Goal: Transaction & Acquisition: Book appointment/travel/reservation

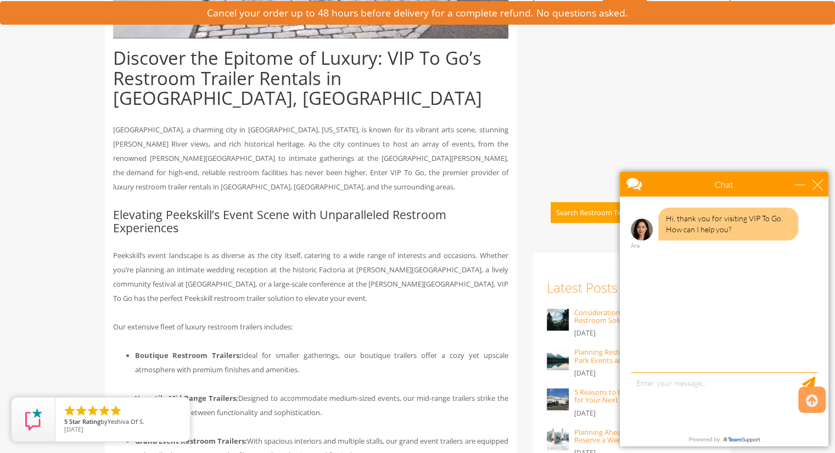
scroll to position [574, 0]
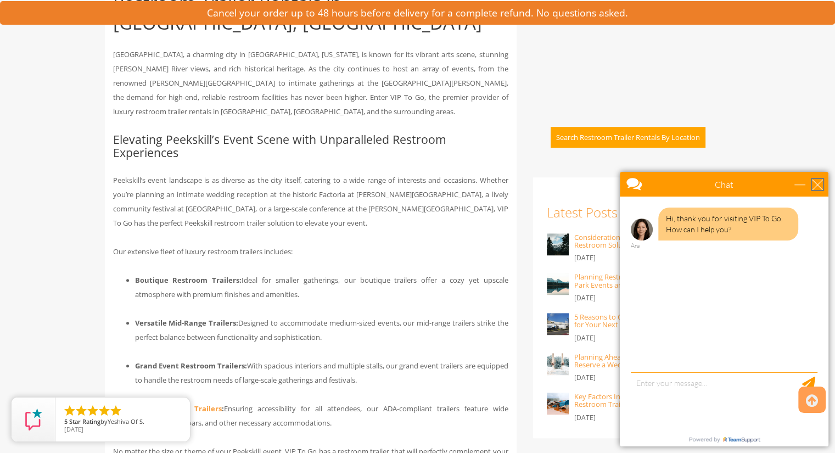
click at [817, 188] on div "close" at bounding box center [817, 184] width 11 height 11
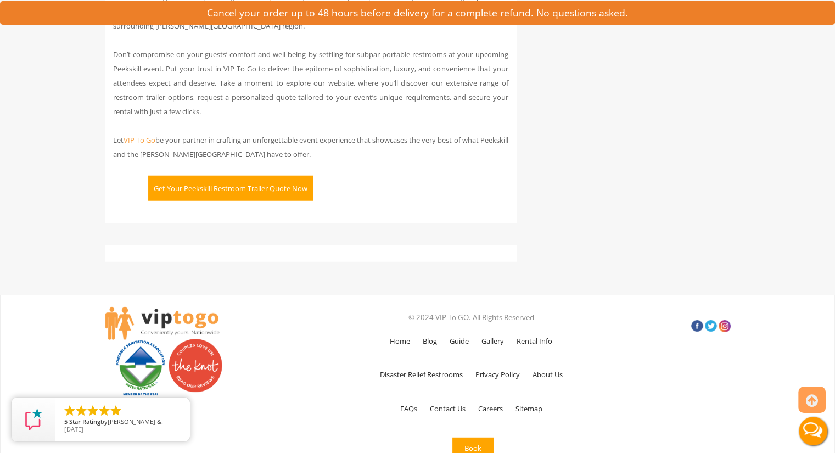
scroll to position [2890, 0]
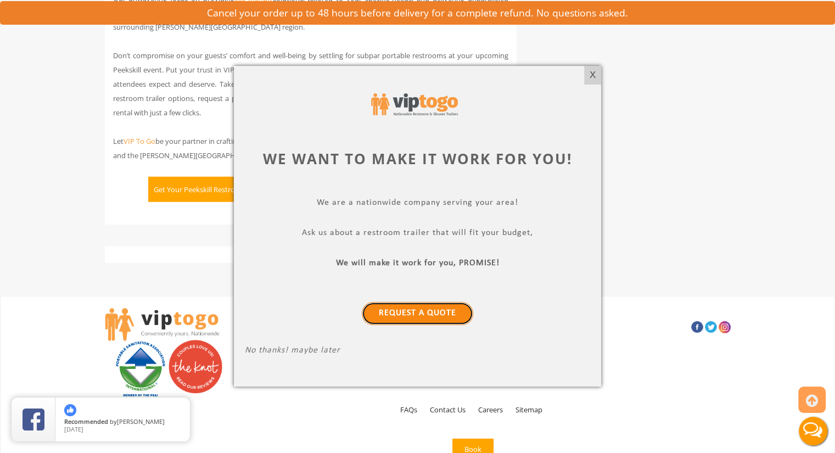
click at [442, 312] on link "Request a Quote" at bounding box center [417, 313] width 111 height 23
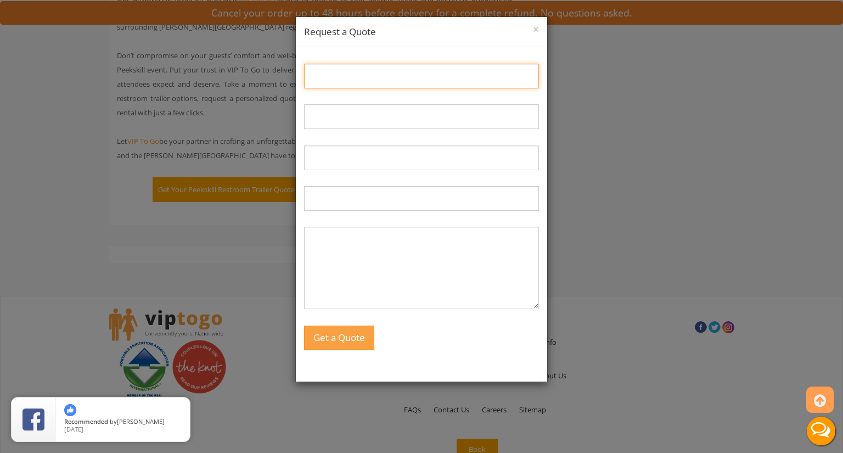
click at [408, 80] on input "Name:" at bounding box center [421, 76] width 235 height 25
click at [526, 32] on h4 "Request a Quote" at bounding box center [421, 31] width 235 height 13
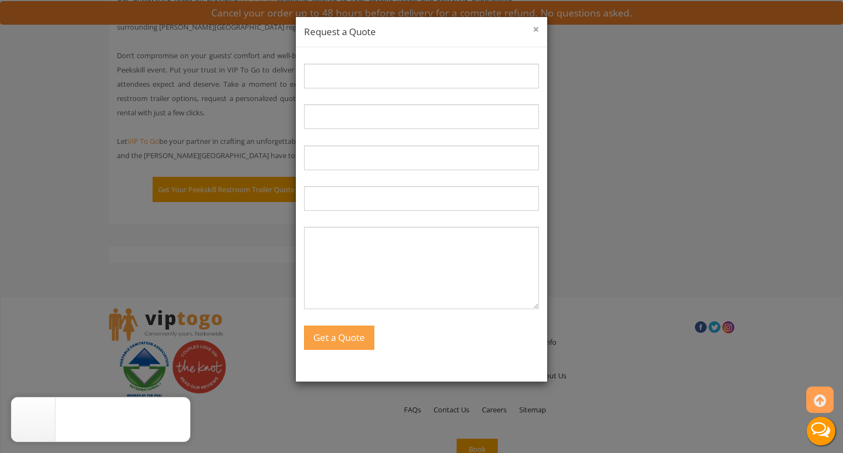
click at [533, 32] on button "×" at bounding box center [536, 29] width 6 height 11
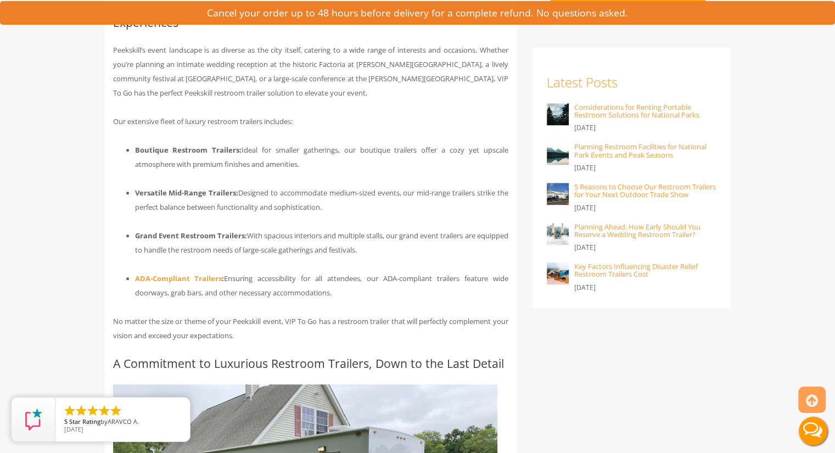
scroll to position [2898, 0]
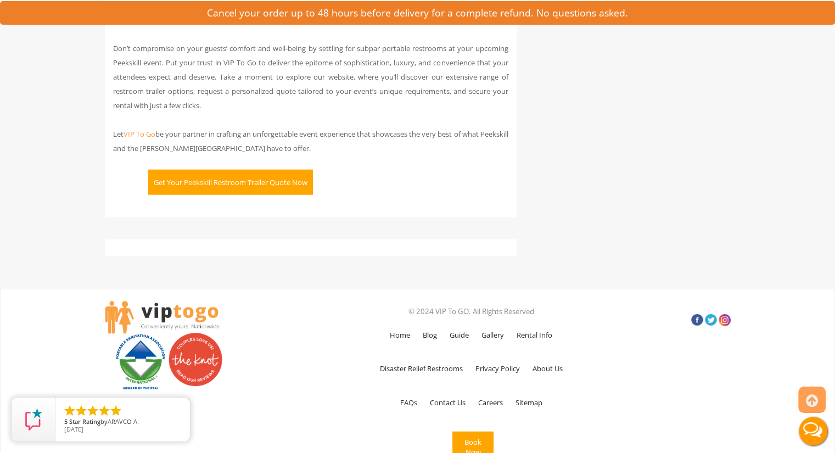
click at [467, 438] on button "Book Now" at bounding box center [472, 447] width 41 height 31
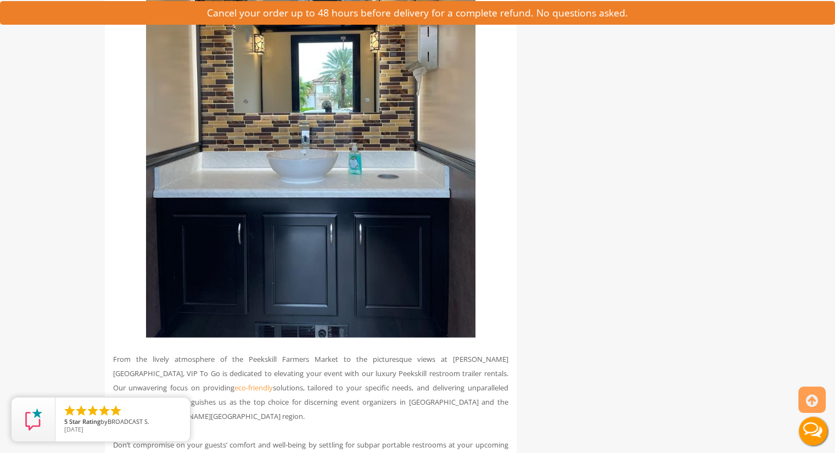
scroll to position [2105, 0]
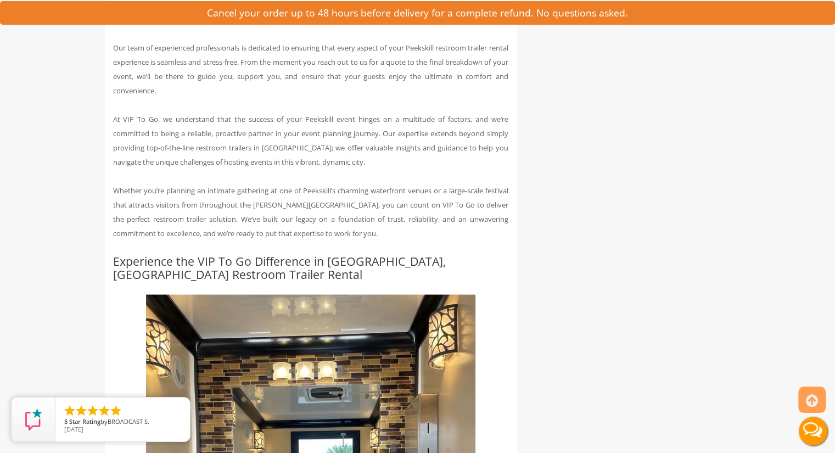
click at [812, 422] on button "Live Chat" at bounding box center [813, 431] width 44 height 44
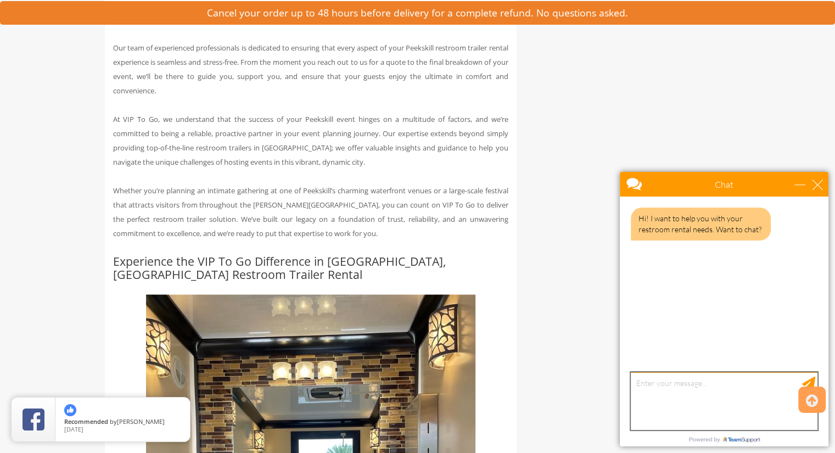
click at [713, 389] on textarea "type your message" at bounding box center [724, 401] width 187 height 58
type textarea "yes"
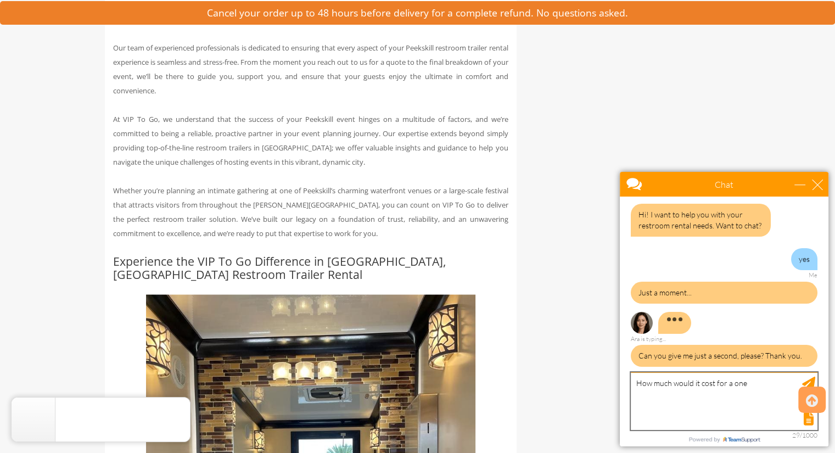
scroll to position [0, 0]
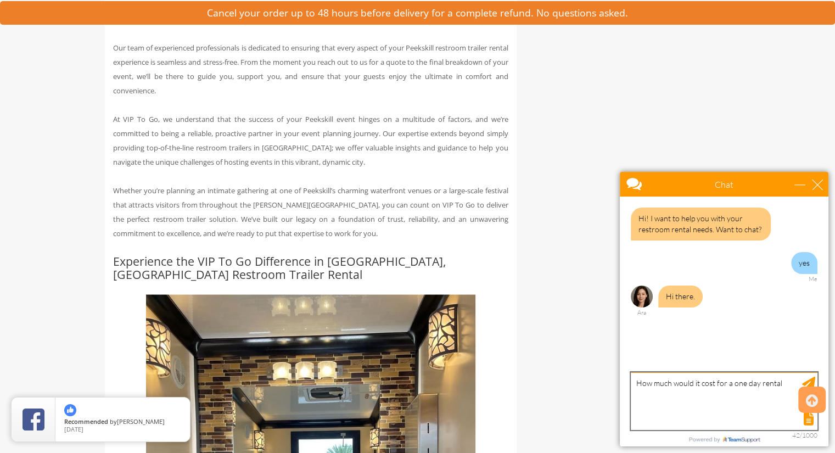
type textarea "How much would it cost for a one day rental"
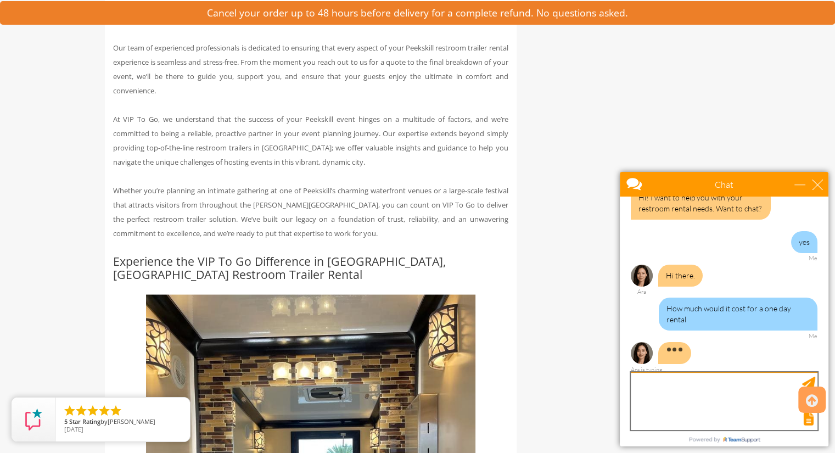
scroll to position [32, 0]
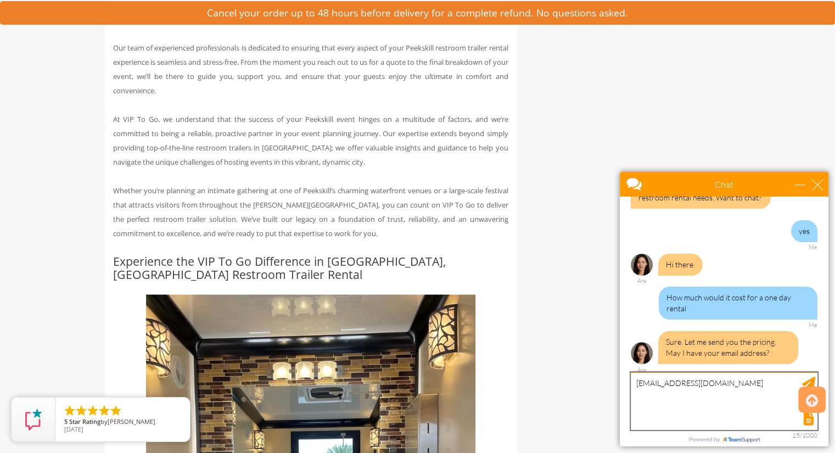
type textarea "[EMAIL_ADDRESS][DOMAIN_NAME]"
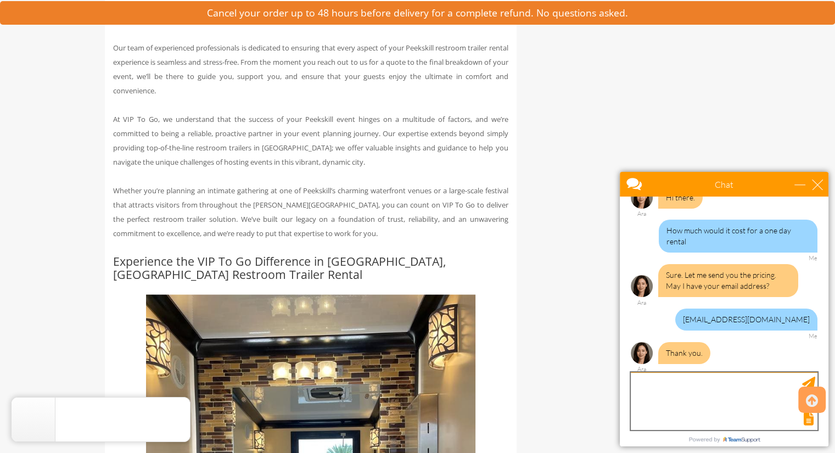
scroll to position [145, 0]
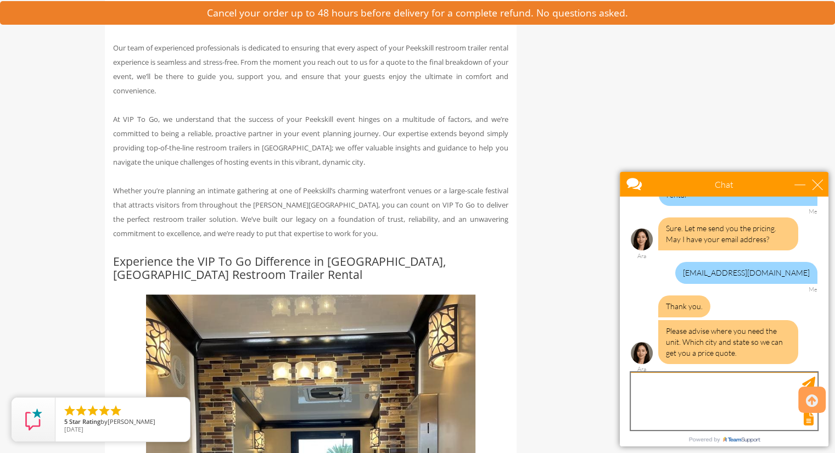
click at [738, 394] on textarea "type your message" at bounding box center [724, 401] width 187 height 58
type textarea "Y"
type textarea "[GEOGRAPHIC_DATA], [US_STATE] 10567"
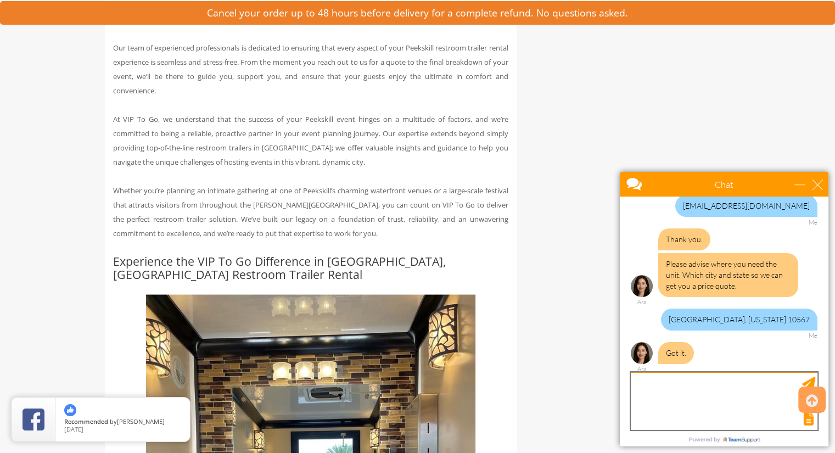
scroll to position [248, 0]
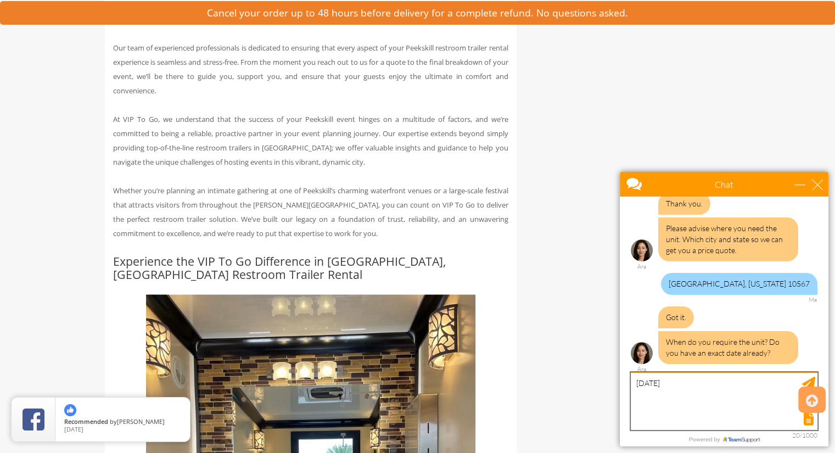
type textarea "[DATE]"
click at [743, 391] on textarea "[DATE]" at bounding box center [724, 401] width 187 height 58
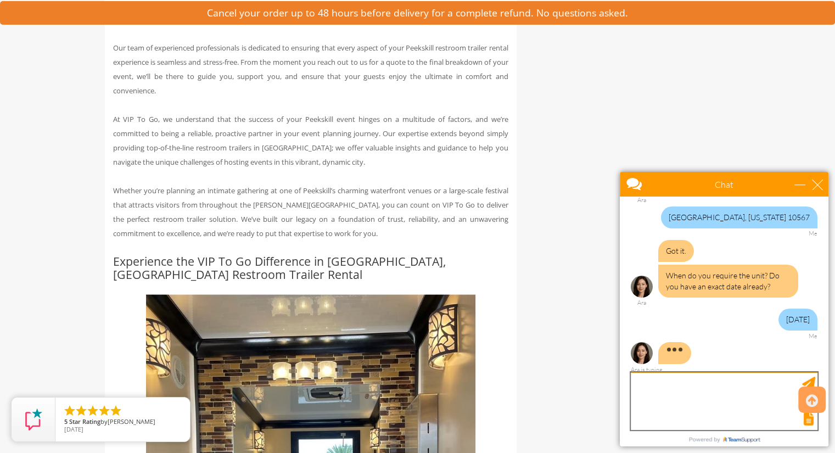
scroll to position [348, 0]
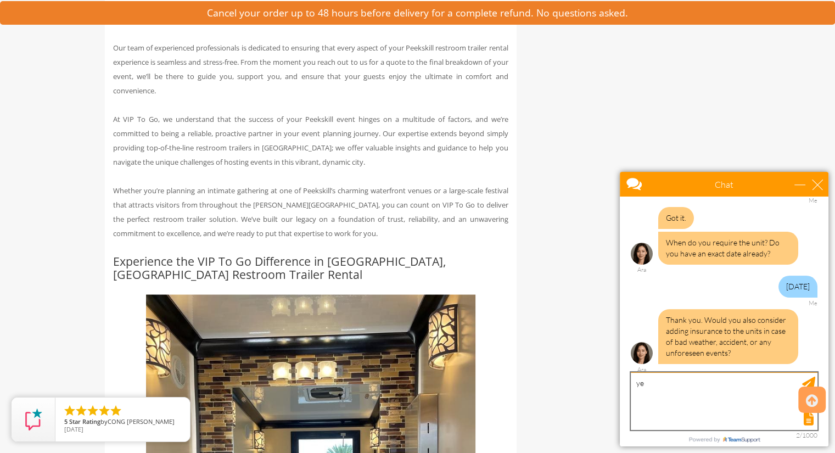
type textarea "yes"
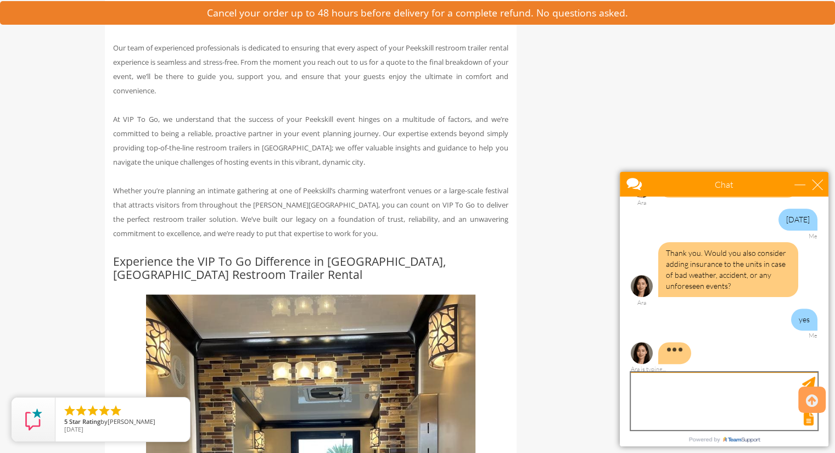
scroll to position [436, 0]
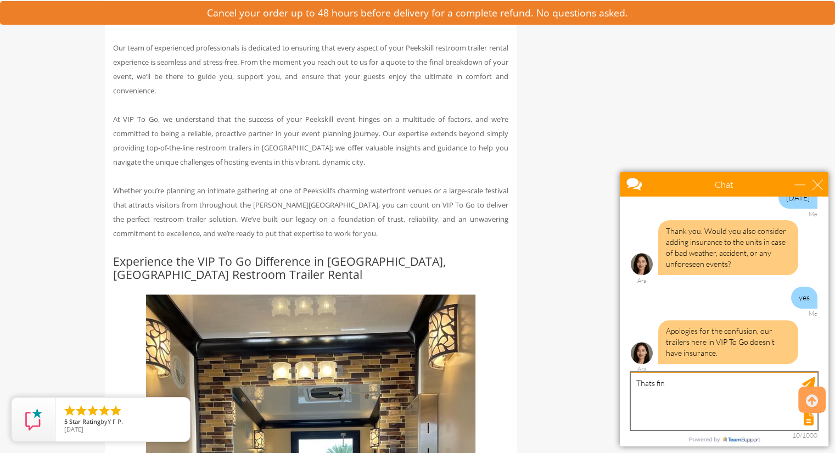
type textarea "Thats fine"
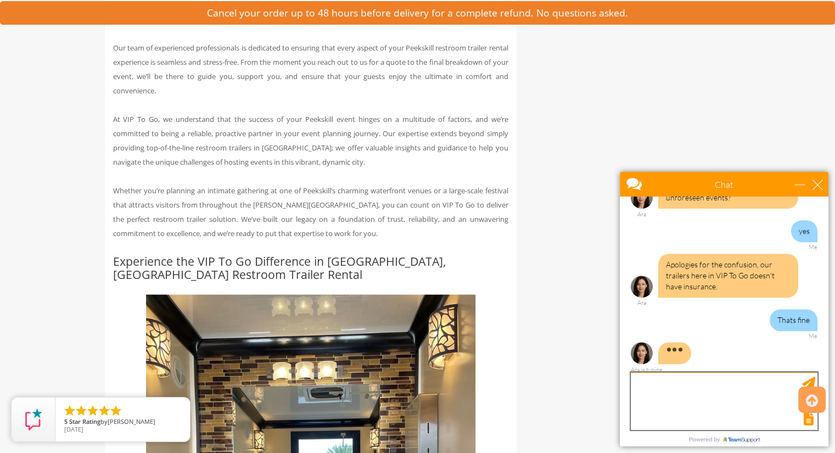
scroll to position [514, 0]
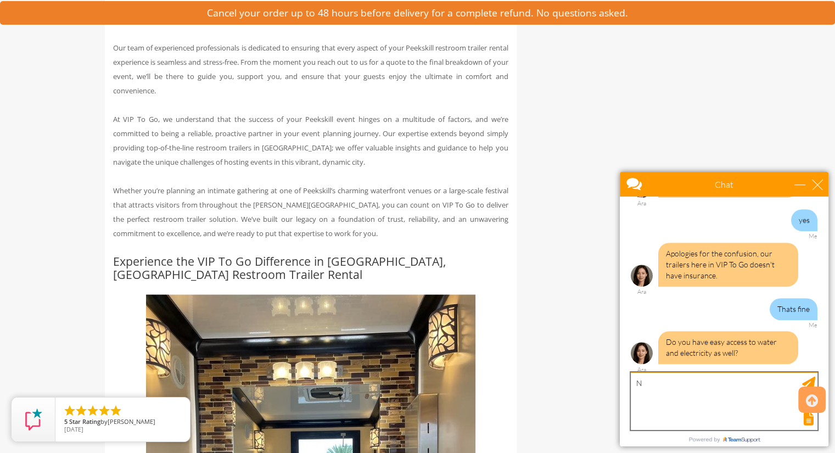
type textarea "No"
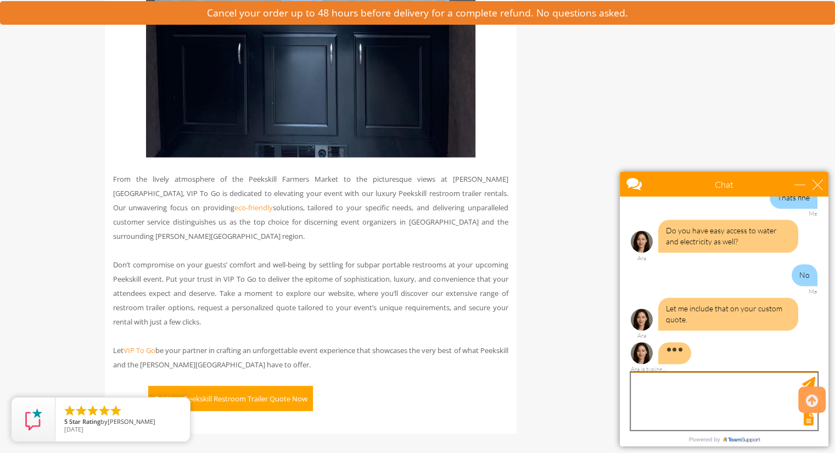
scroll to position [628, 0]
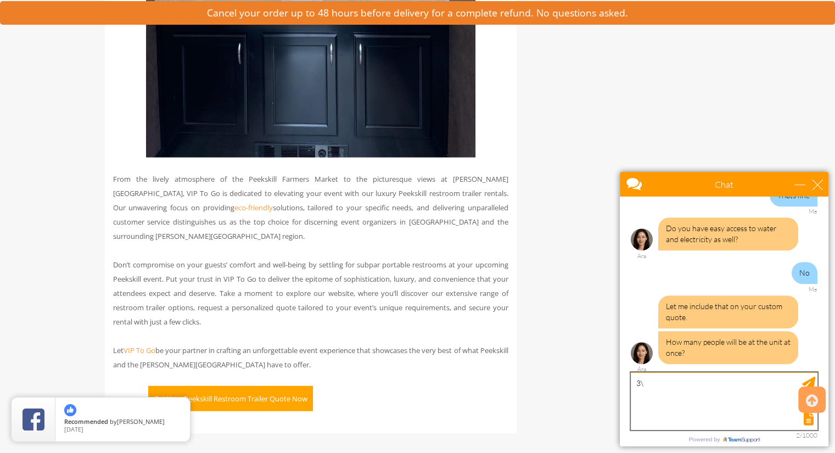
type textarea "3"
type textarea "what do you mean?"
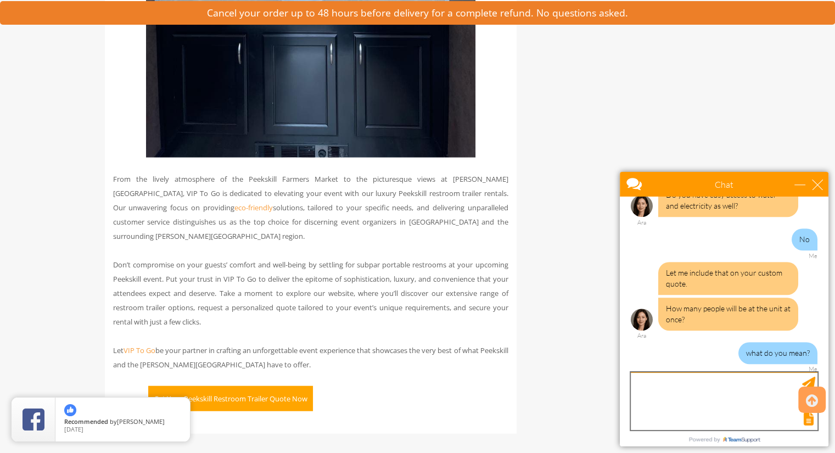
scroll to position [694, 0]
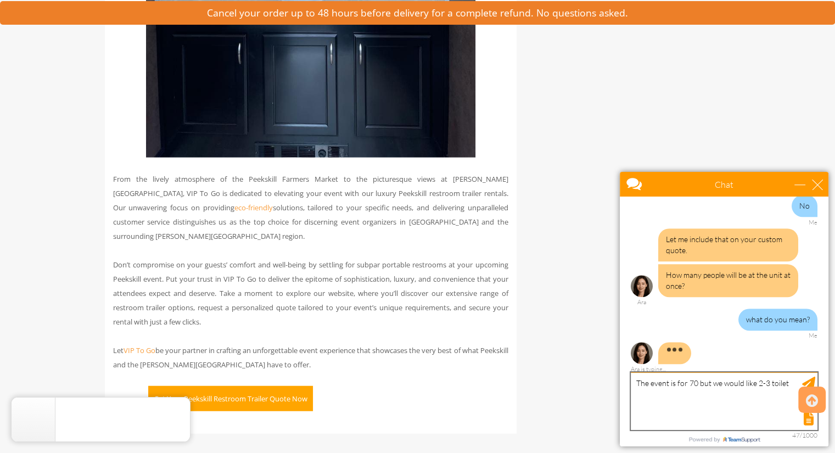
type textarea "The event is for 70 but we would like 2-3 toilets"
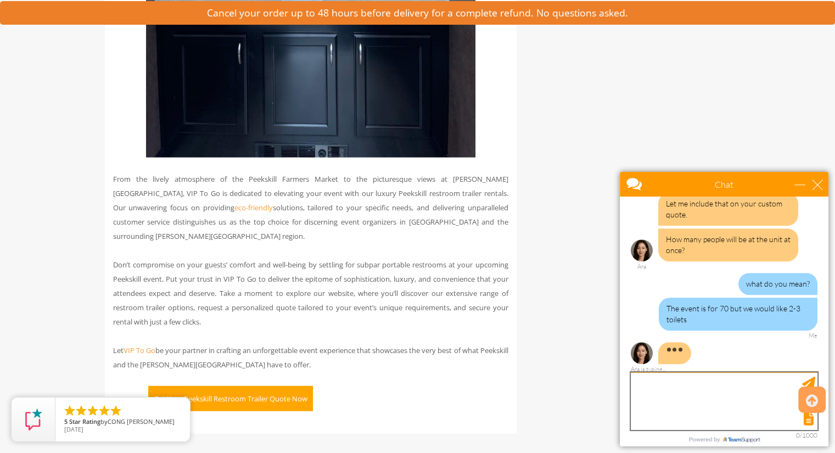
scroll to position [752, 0]
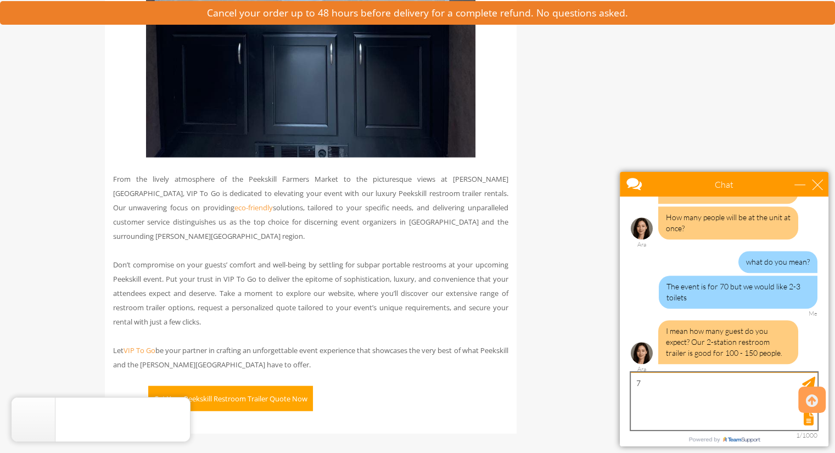
type textarea "70"
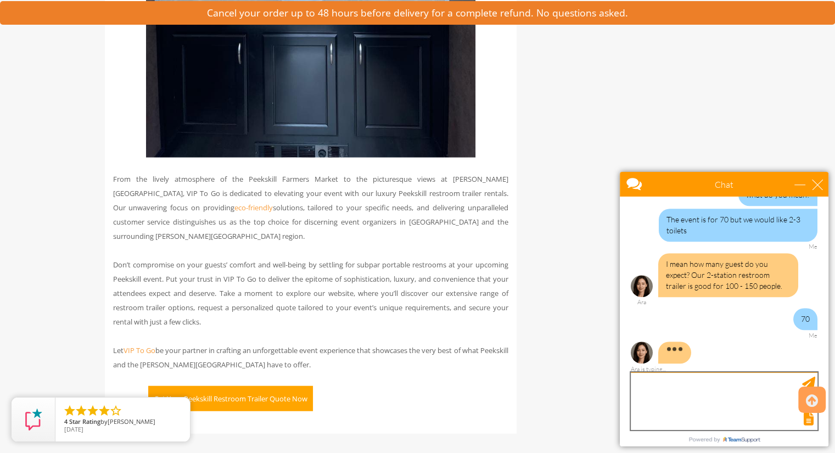
scroll to position [841, 0]
